Goal: Information Seeking & Learning: Learn about a topic

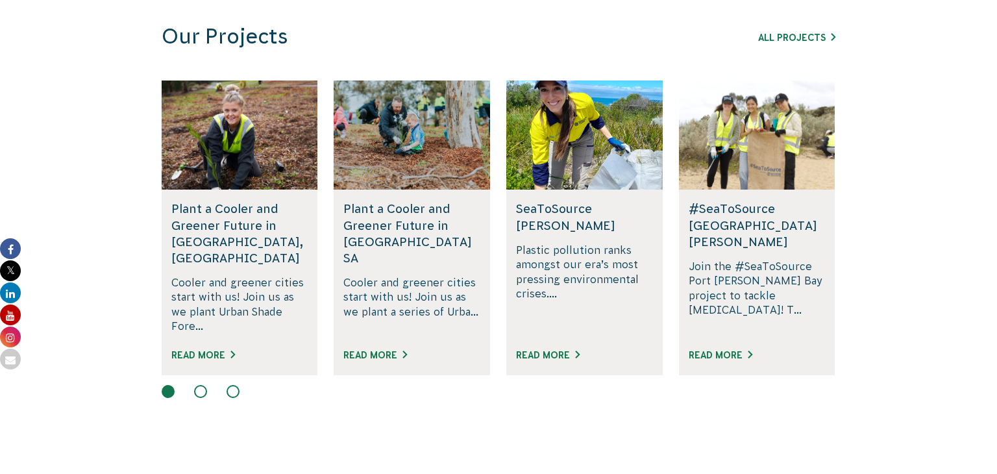
scroll to position [805, 0]
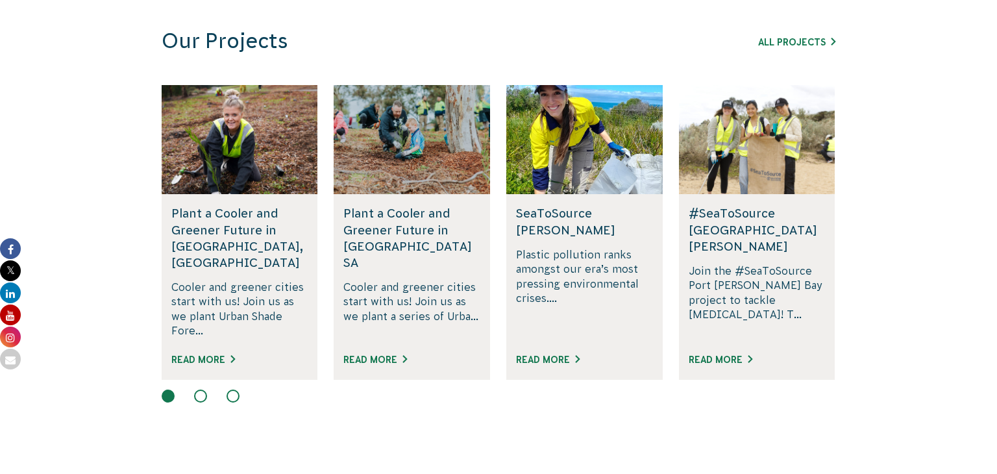
click at [195, 390] on button at bounding box center [200, 396] width 13 height 13
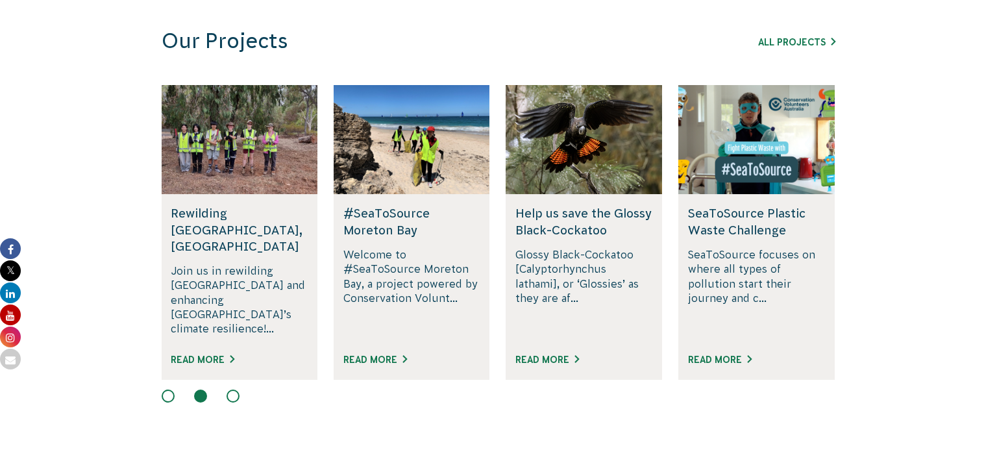
click at [169, 390] on button at bounding box center [168, 396] width 13 height 13
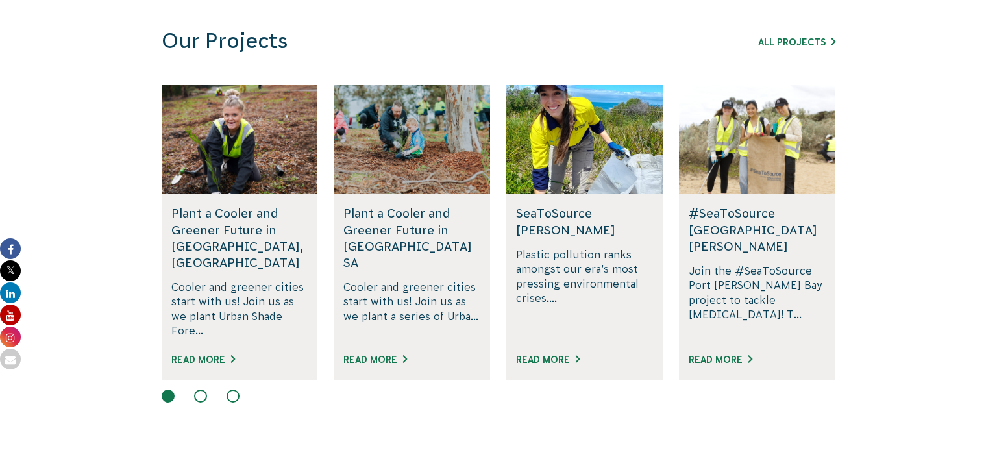
click at [201, 390] on button at bounding box center [200, 396] width 13 height 13
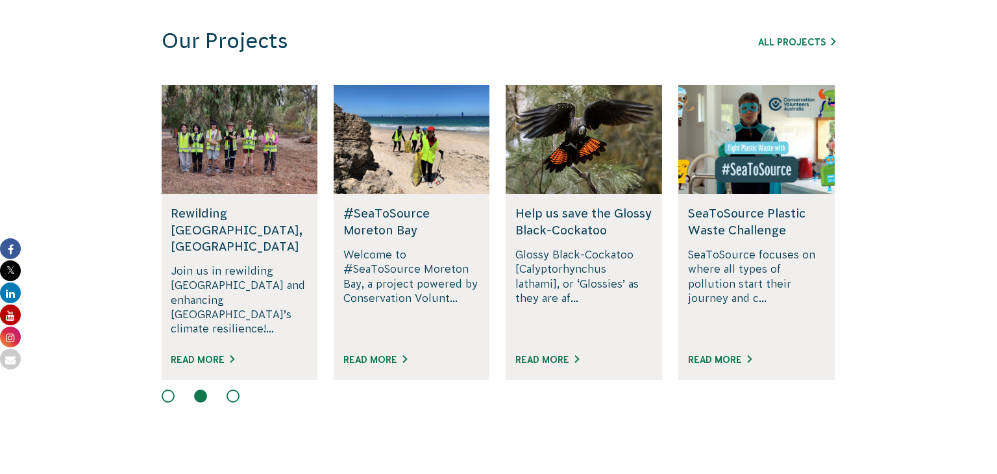
click at [232, 390] on button at bounding box center [233, 396] width 13 height 13
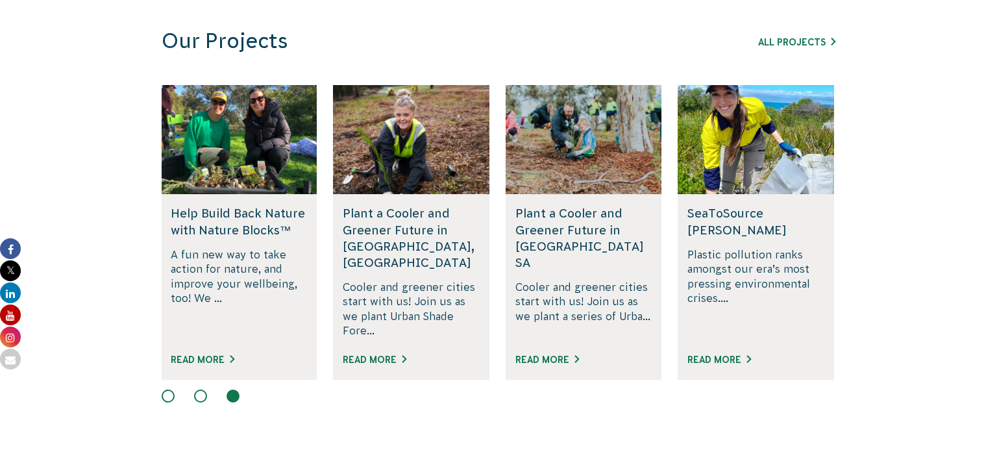
click at [204, 390] on button at bounding box center [200, 396] width 13 height 13
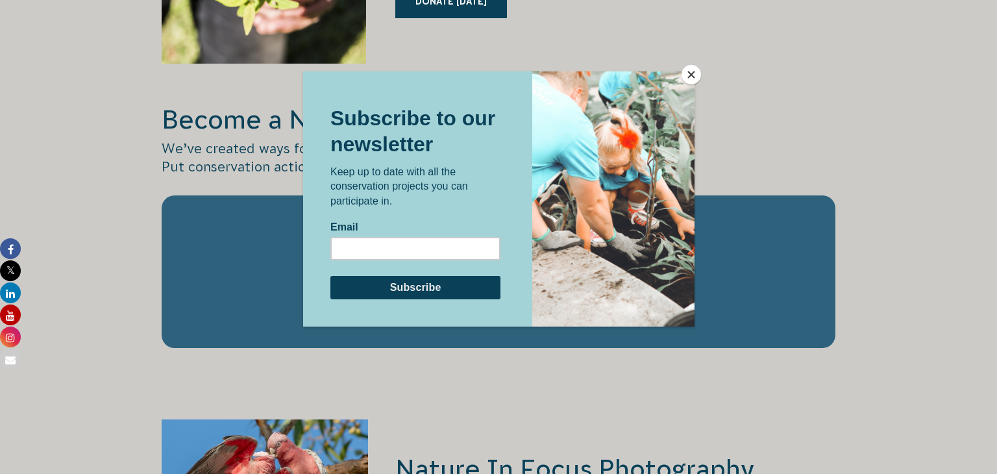
scroll to position [1917, 0]
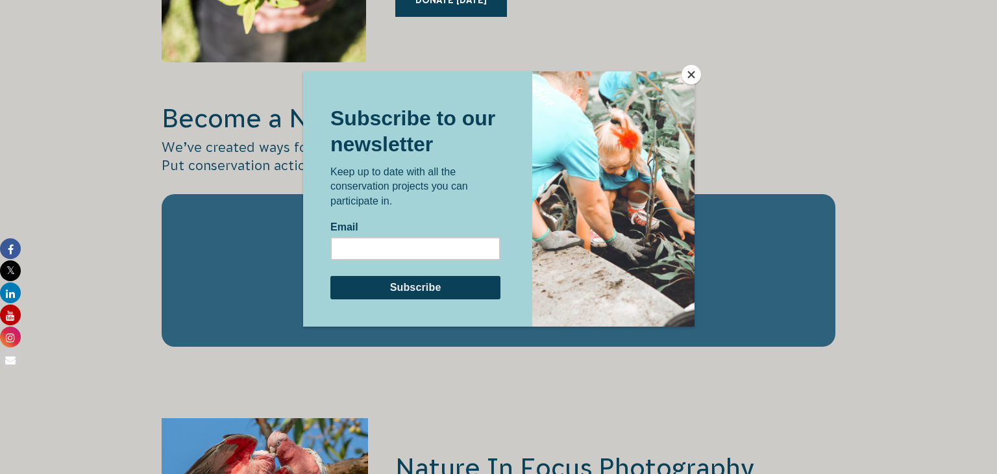
click at [692, 78] on button "Close" at bounding box center [691, 74] width 19 height 19
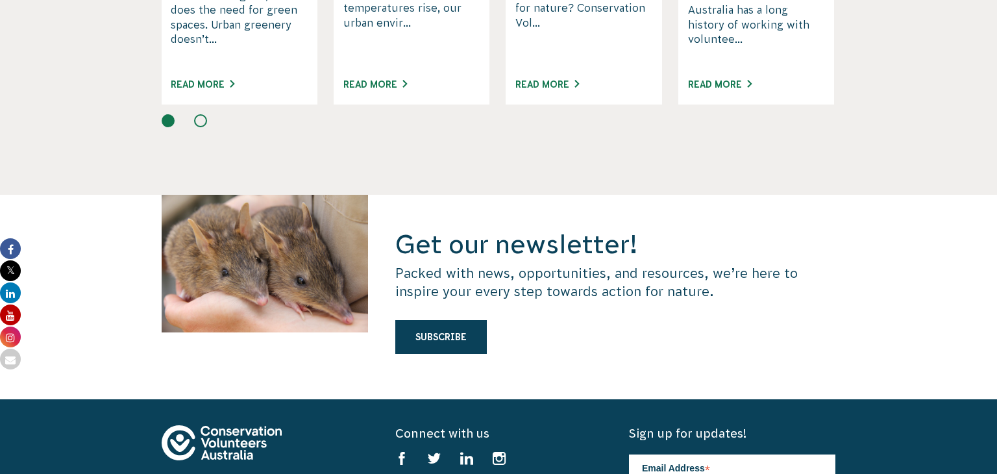
scroll to position [3393, 0]
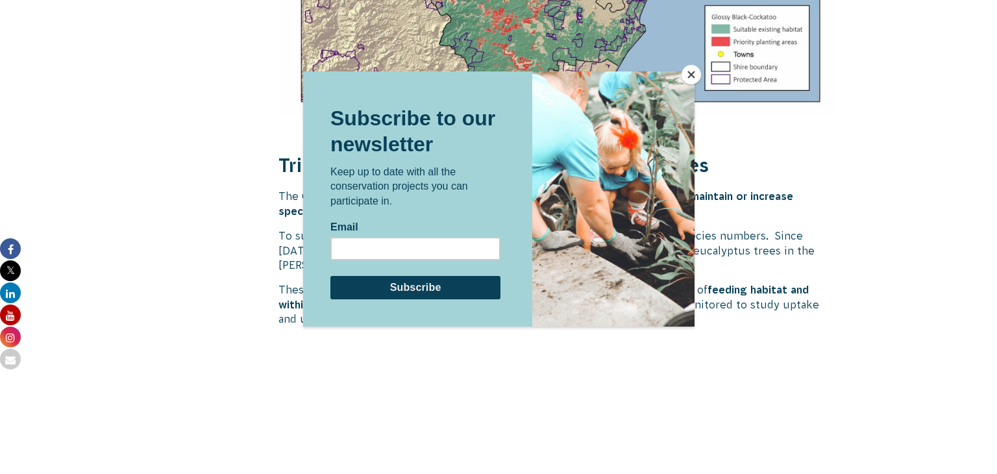
scroll to position [2281, 0]
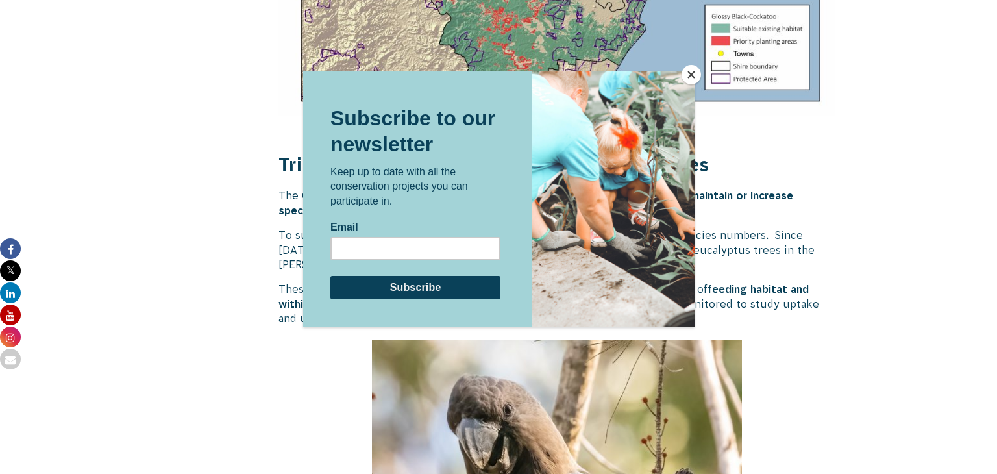
click at [693, 79] on button "Close" at bounding box center [691, 74] width 19 height 19
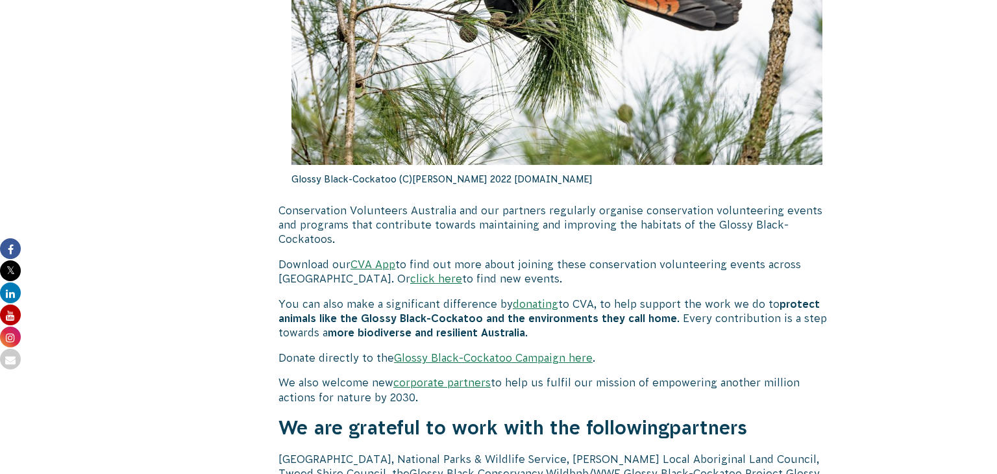
scroll to position [3888, 0]
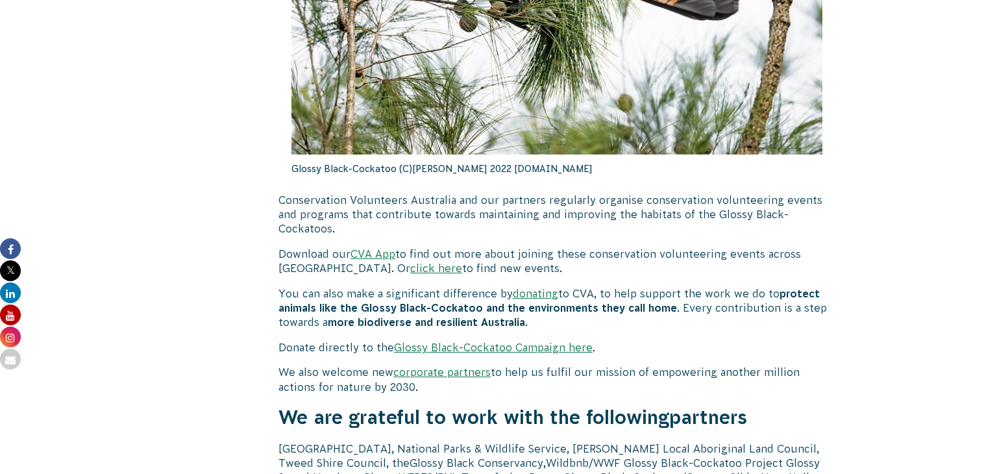
click at [410, 262] on link "click here" at bounding box center [436, 268] width 52 height 12
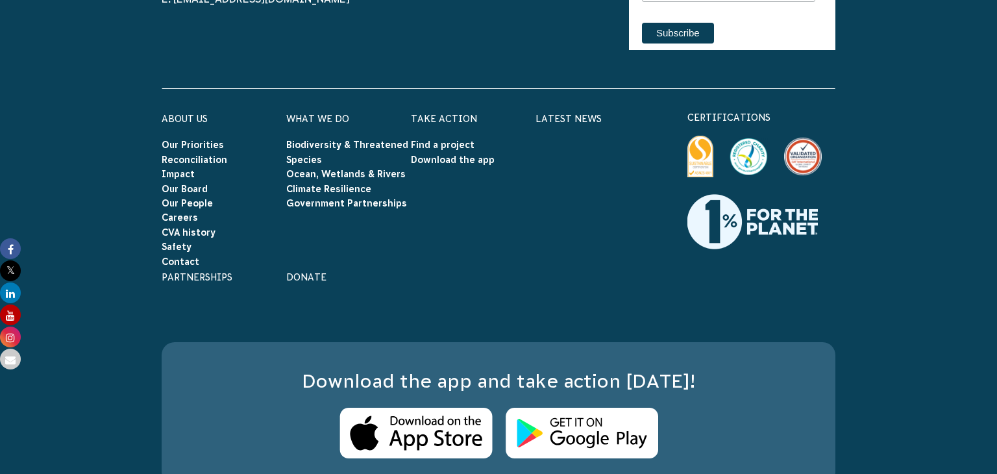
scroll to position [4641, 0]
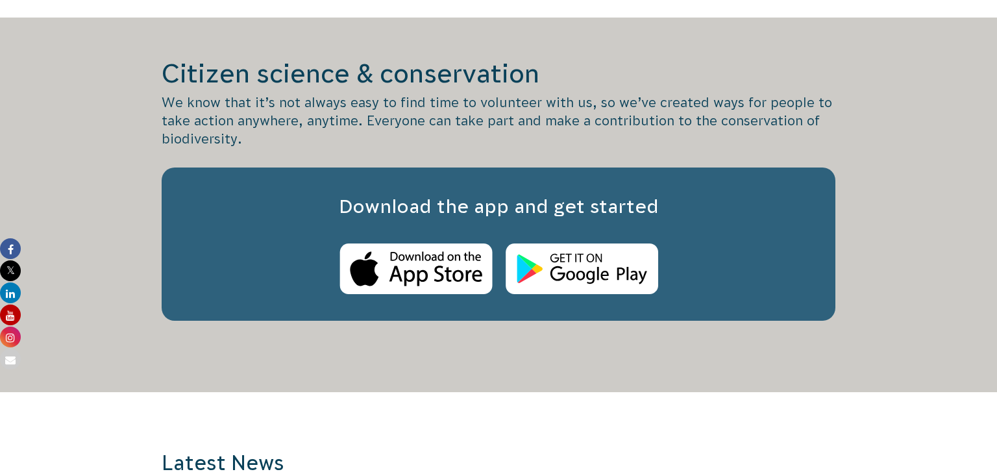
scroll to position [2791, 0]
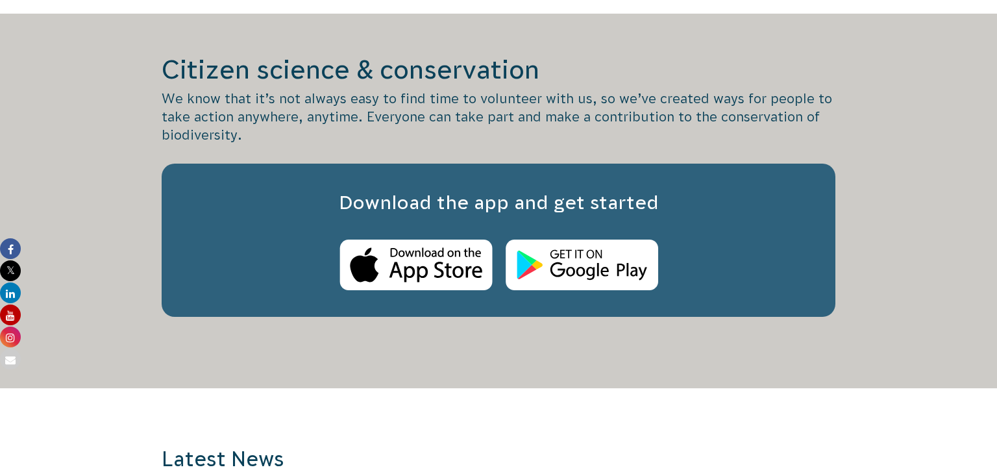
click at [576, 252] on img at bounding box center [582, 265] width 153 height 51
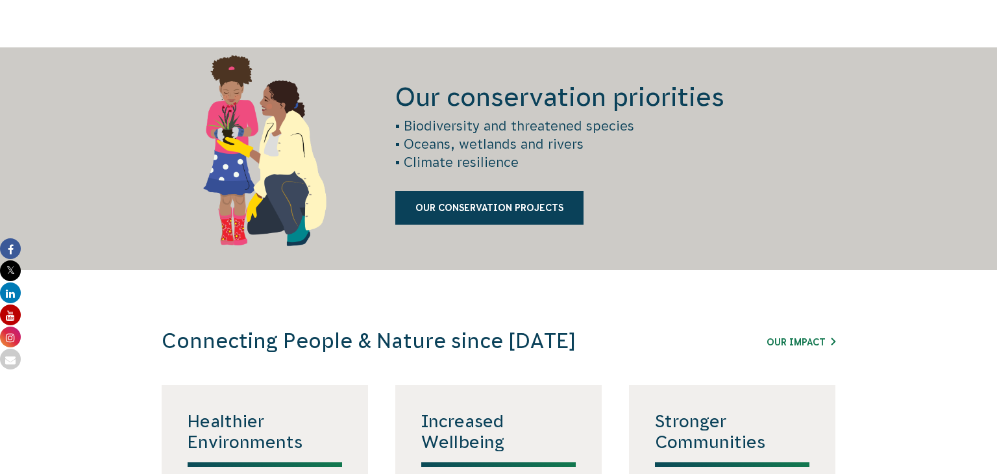
scroll to position [1758, 0]
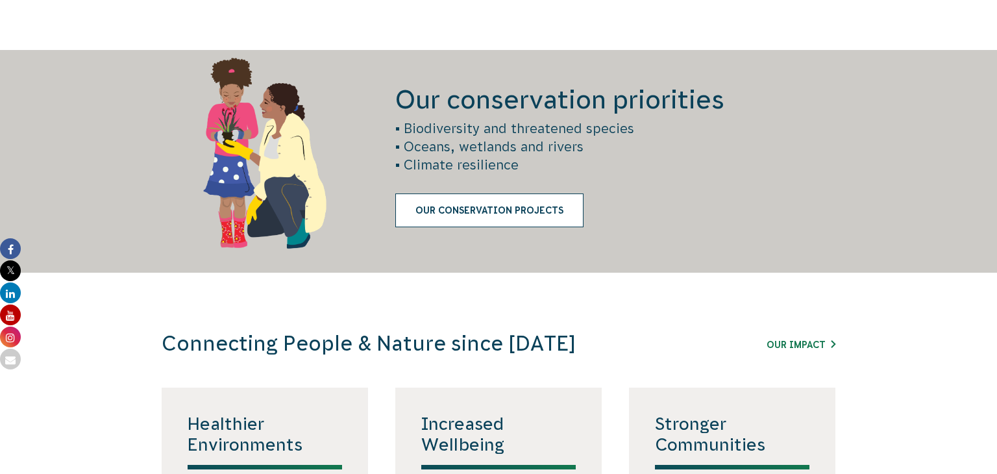
click at [442, 212] on link "Our Conservation Projects" at bounding box center [489, 210] width 188 height 34
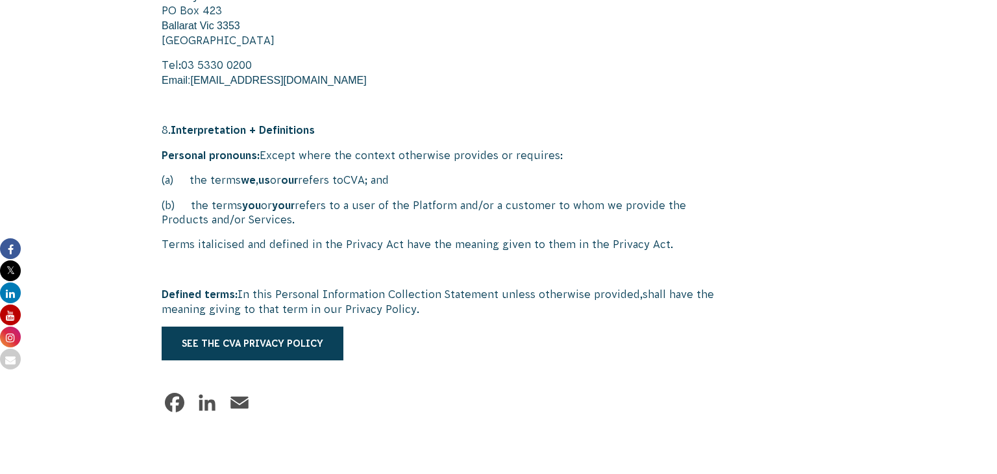
scroll to position [2419, 0]
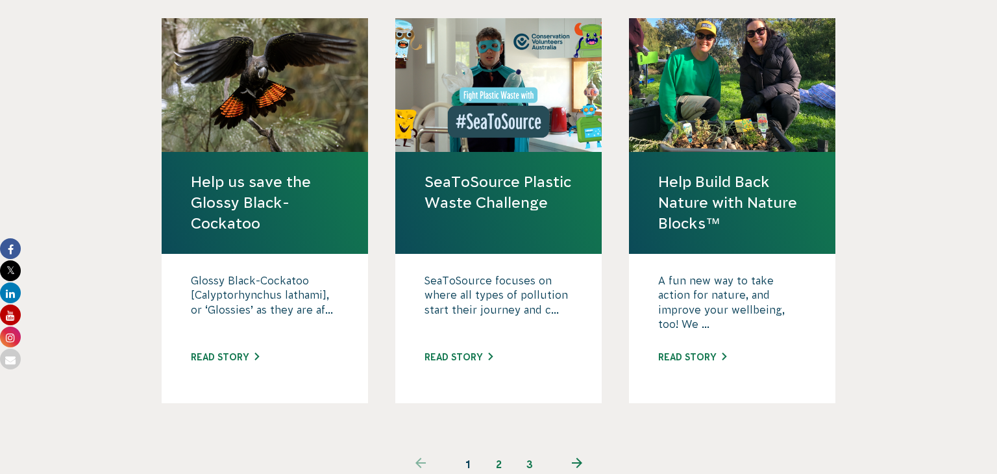
scroll to position [1239, 0]
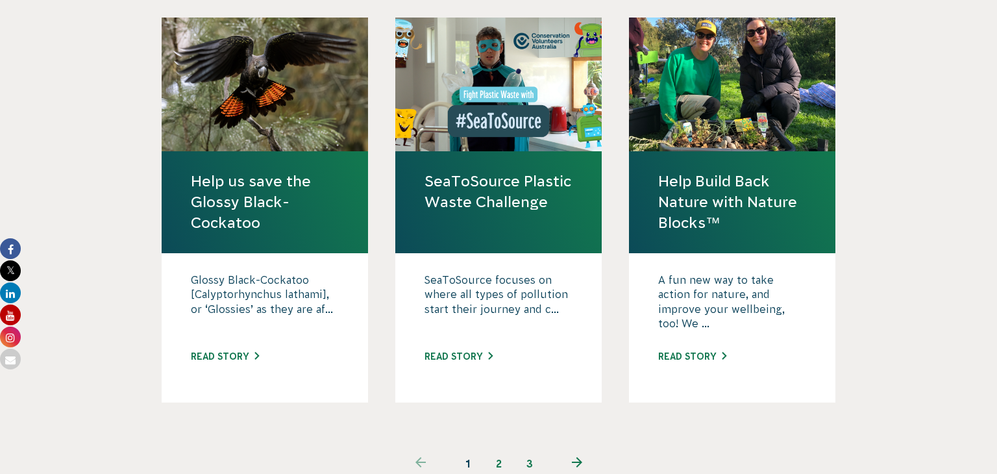
click at [497, 448] on link "2" at bounding box center [498, 463] width 31 height 31
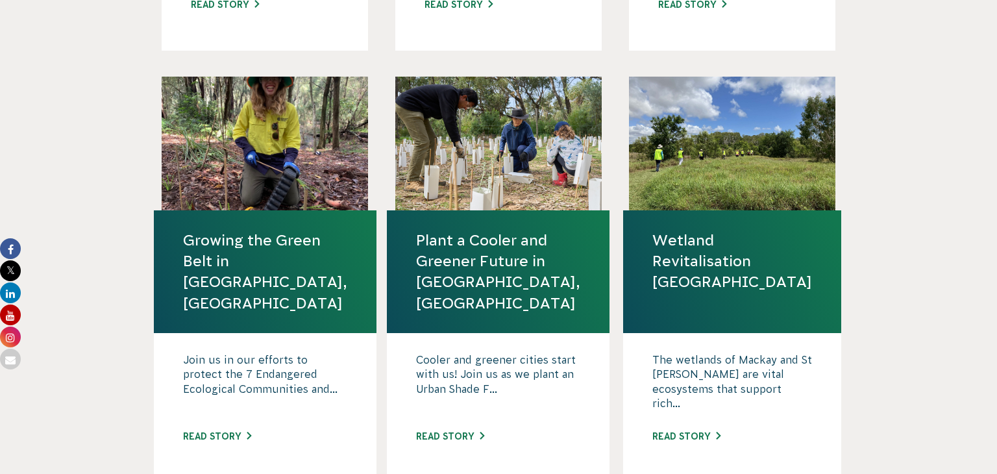
scroll to position [788, 0]
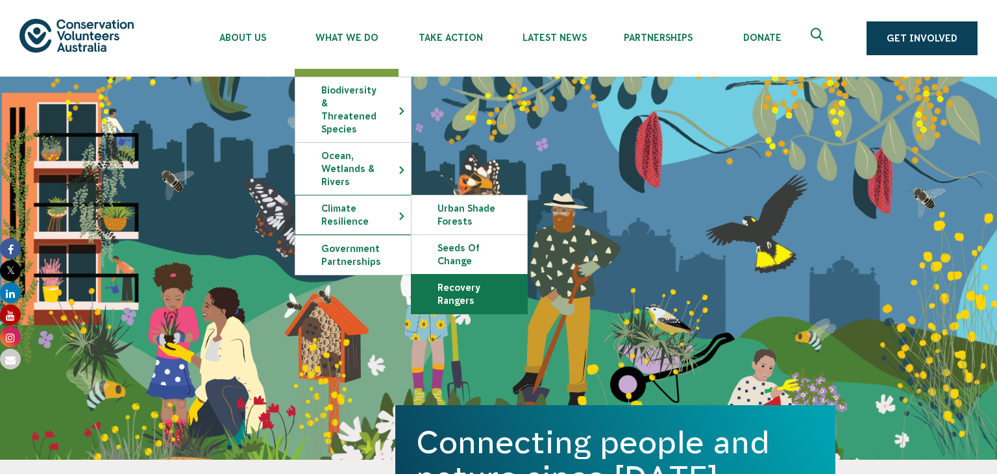
click at [459, 275] on link "Recovery Rangers" at bounding box center [470, 294] width 116 height 39
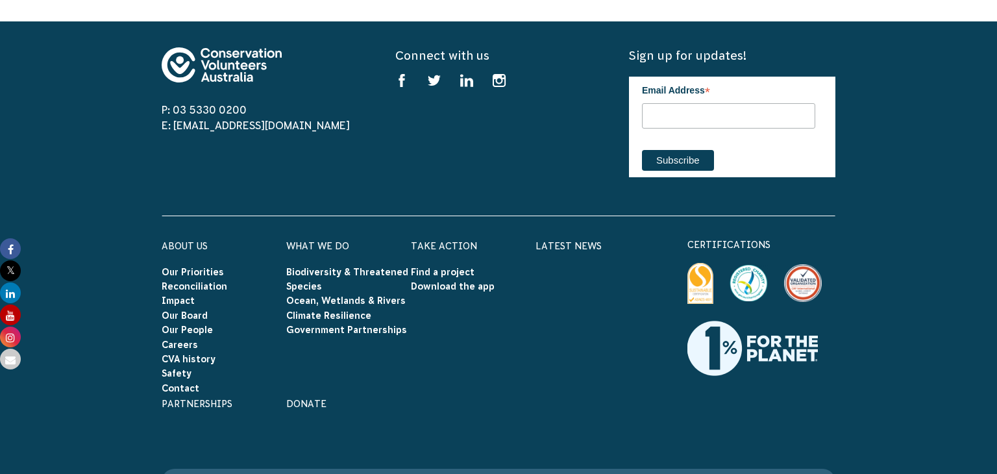
scroll to position [2316, 0]
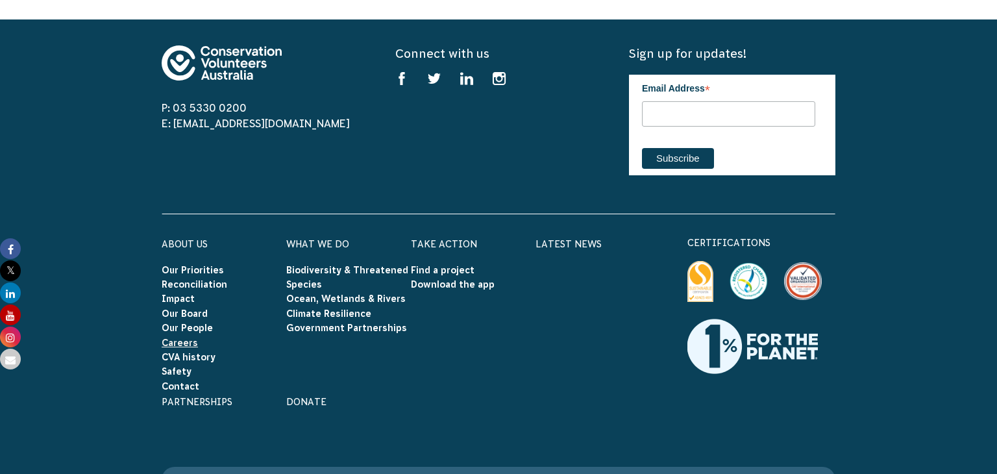
click at [183, 344] on link "Careers" at bounding box center [180, 343] width 36 height 10
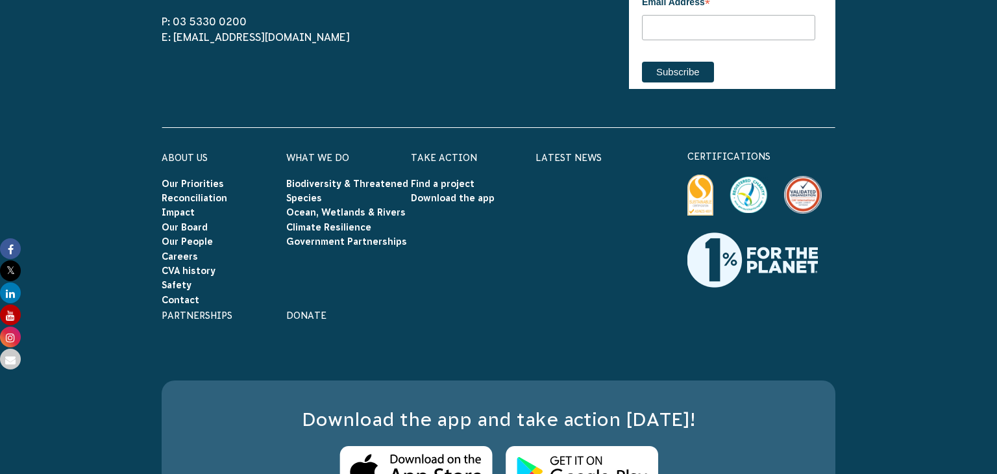
scroll to position [2178, 0]
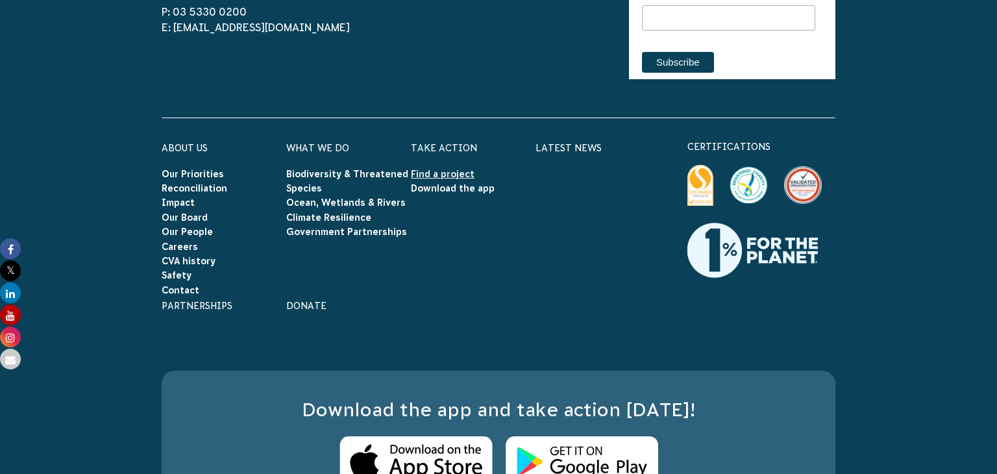
click at [429, 169] on link "Find a project" at bounding box center [443, 174] width 64 height 10
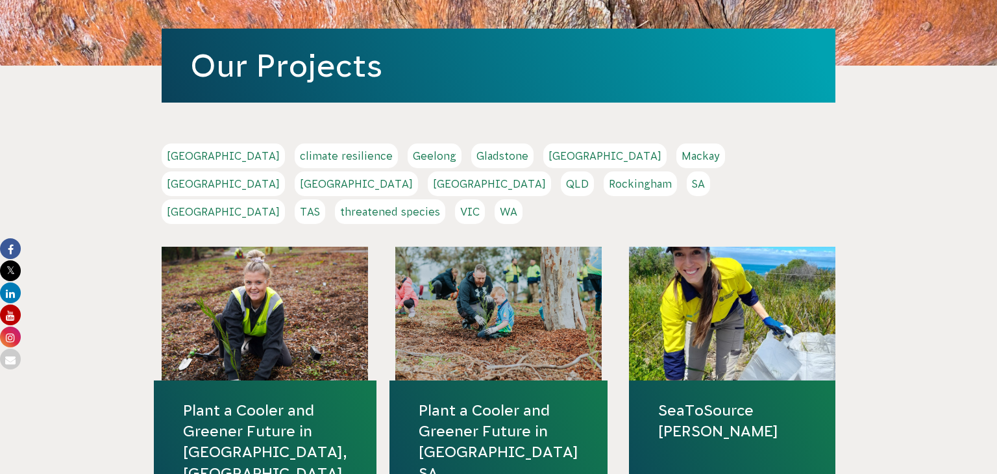
scroll to position [142, 0]
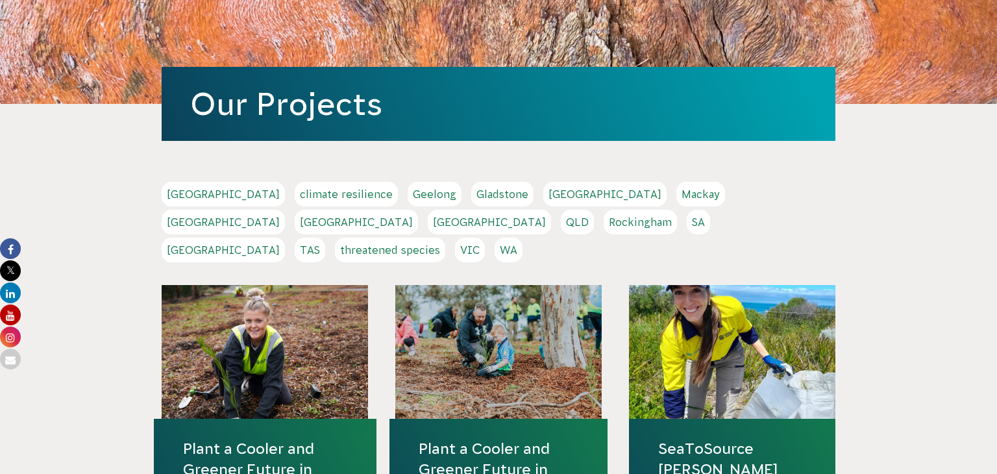
click at [297, 193] on link "climate resilience" at bounding box center [346, 194] width 103 height 25
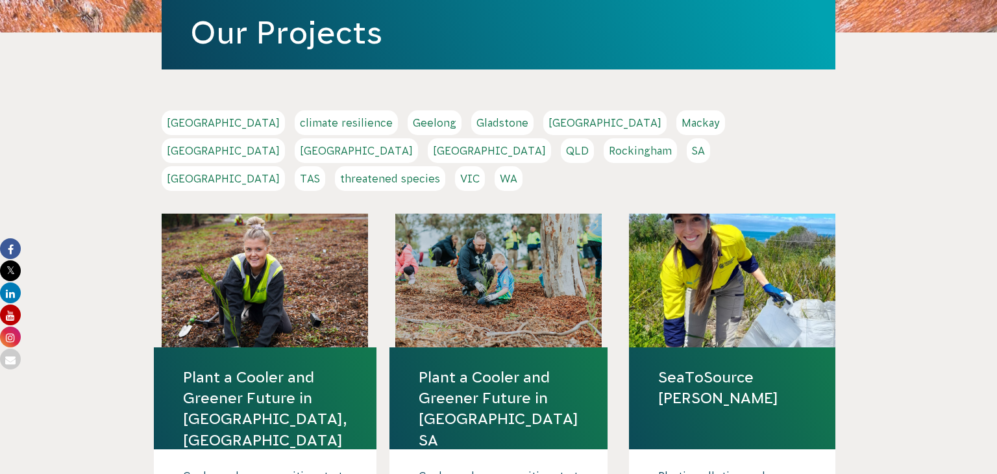
scroll to position [214, 0]
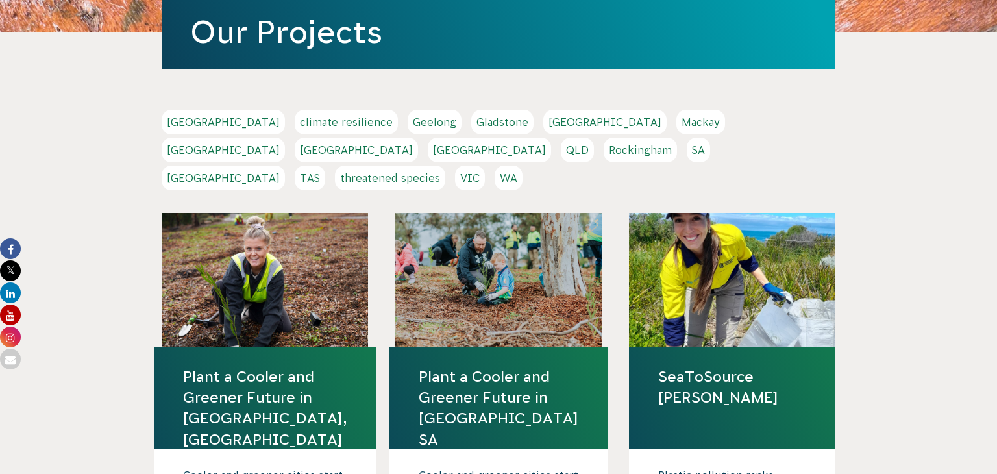
click at [445, 166] on link "threatened species" at bounding box center [390, 178] width 110 height 25
click at [418, 138] on link "NSW" at bounding box center [356, 150] width 123 height 25
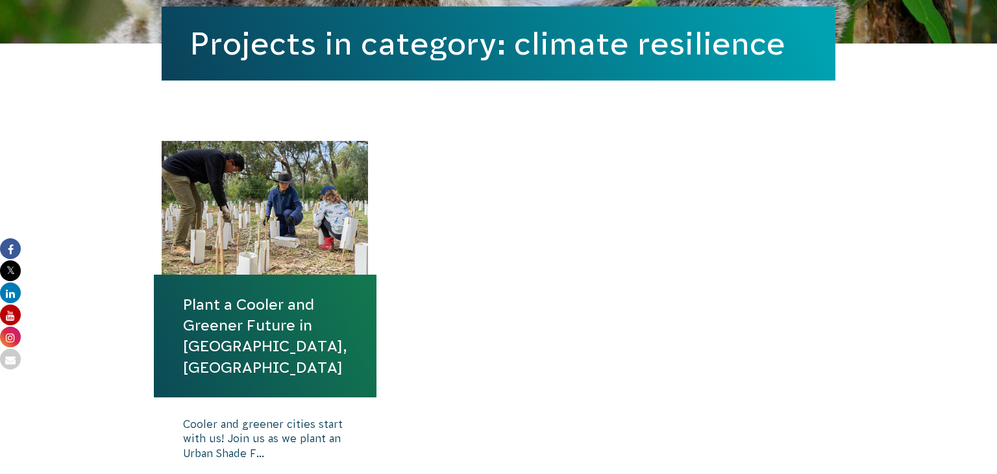
scroll to position [359, 0]
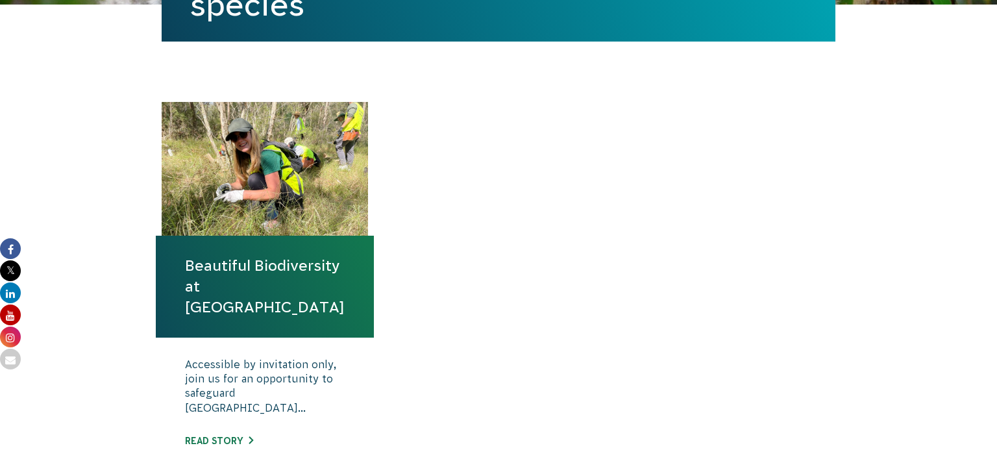
scroll to position [400, 0]
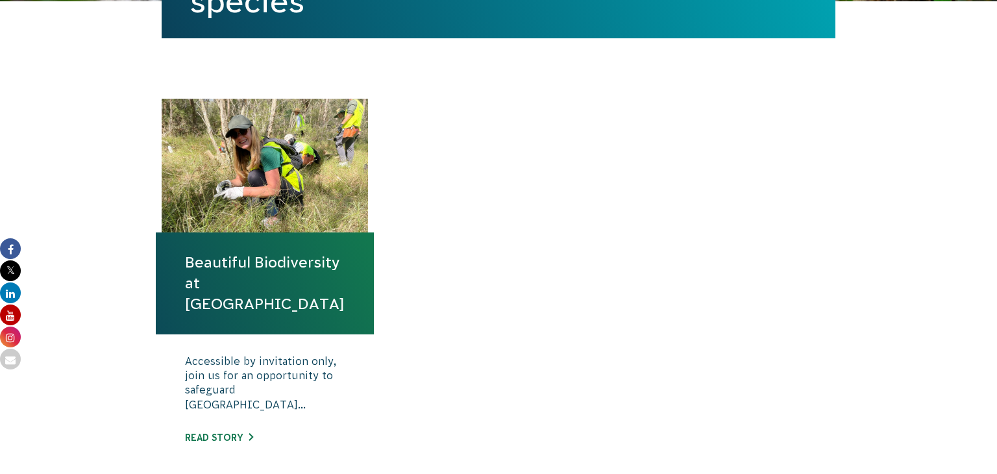
click at [218, 269] on link "Beautiful Biodiversity at [GEOGRAPHIC_DATA]" at bounding box center [265, 283] width 160 height 63
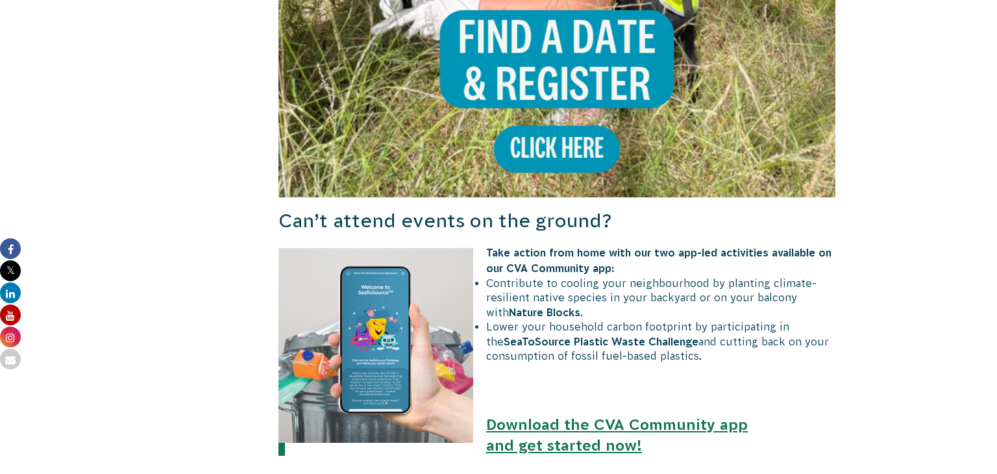
scroll to position [1202, 0]
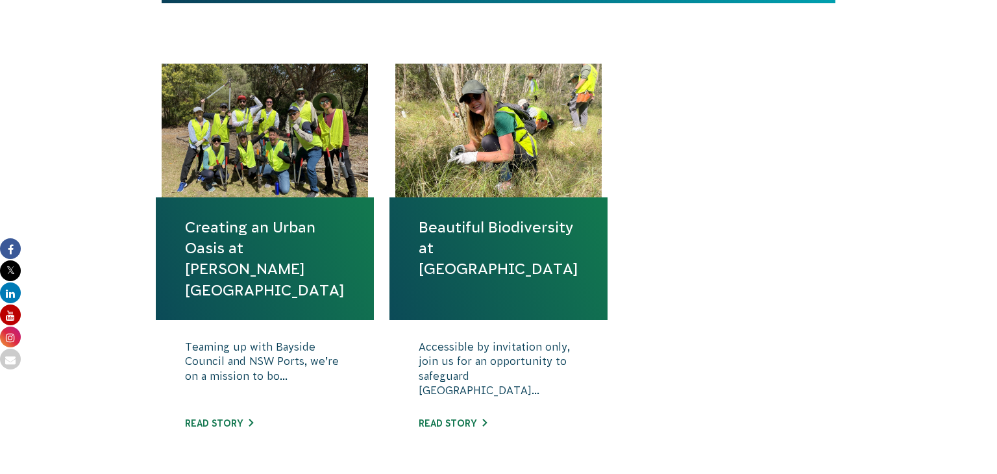
scroll to position [447, 0]
